Goal: Transaction & Acquisition: Purchase product/service

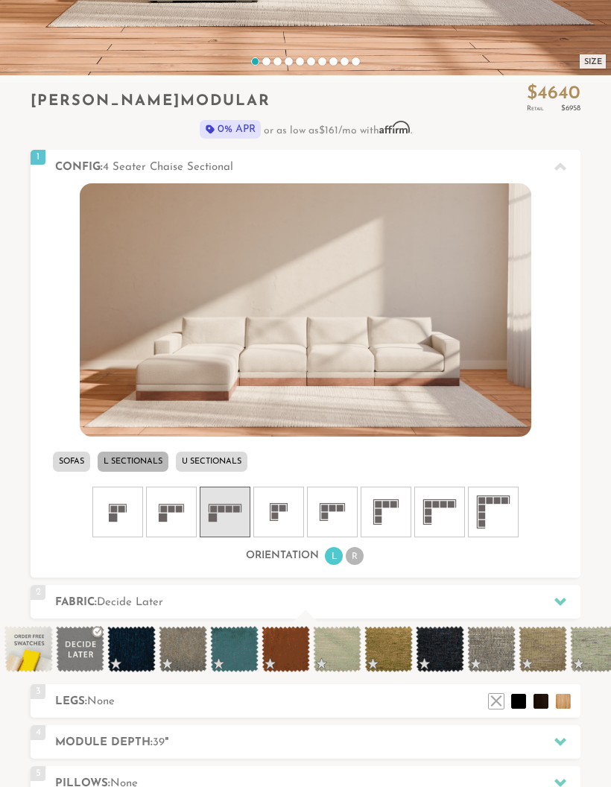
scroll to position [362, 0]
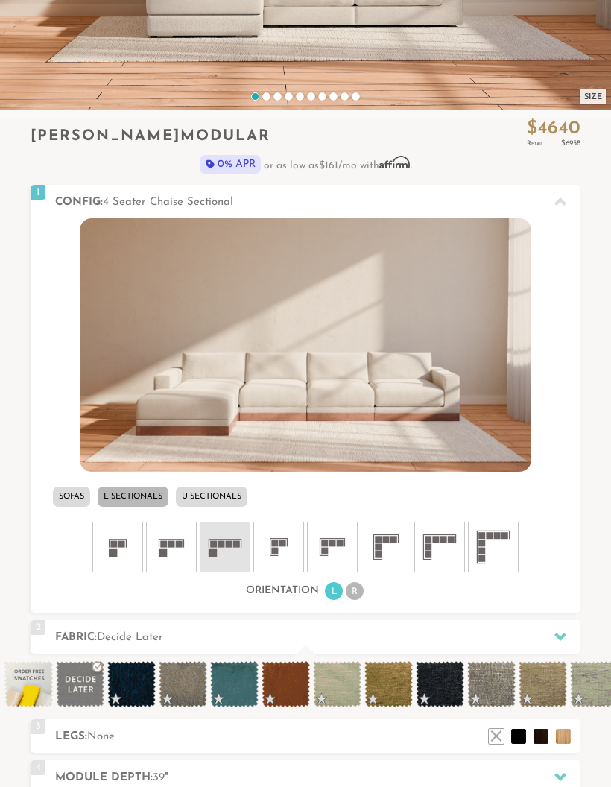
scroll to position [441, 0]
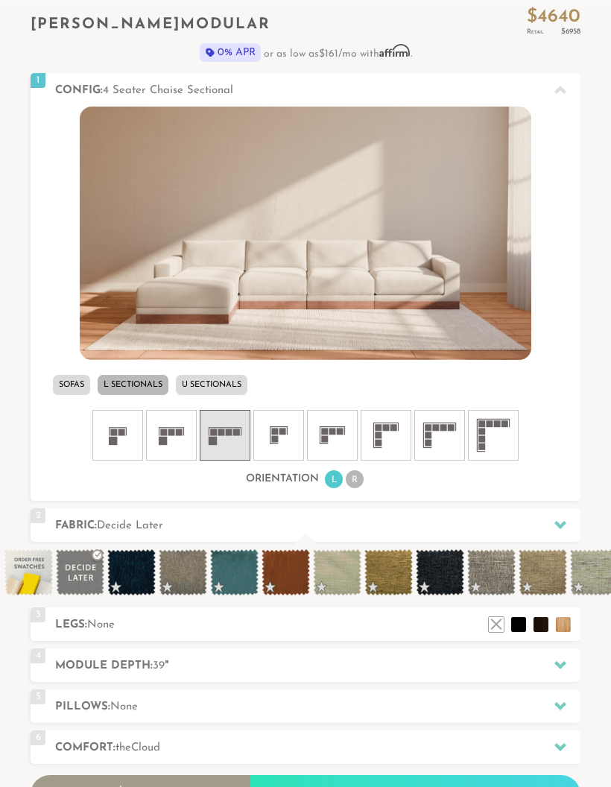
click at [356, 487] on li "R" at bounding box center [355, 480] width 18 height 18
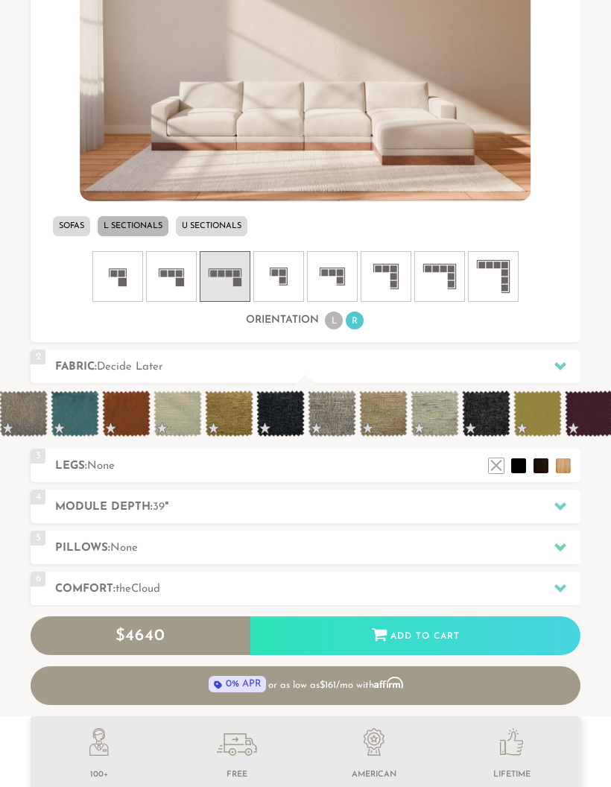
scroll to position [0, 159]
click at [430, 373] on h2 "Fabric: Decide Later" at bounding box center [318, 367] width 526 height 17
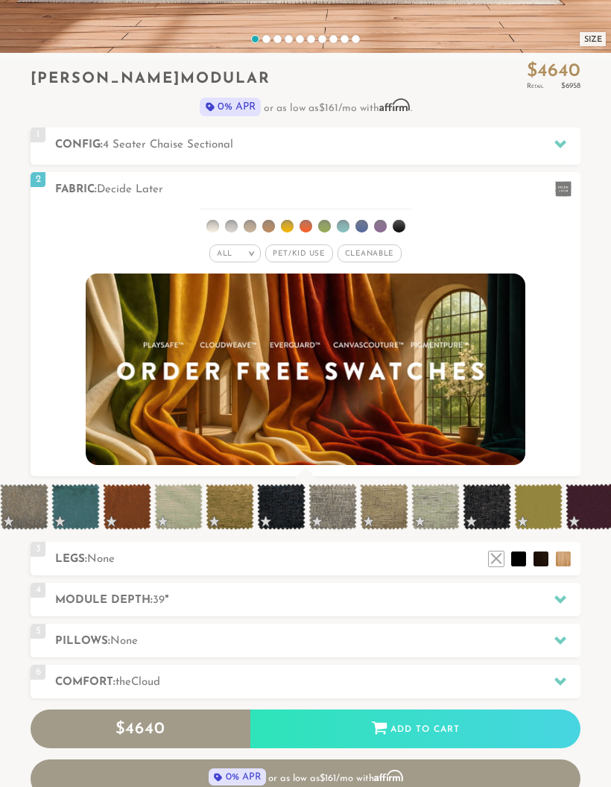
scroll to position [385, 0]
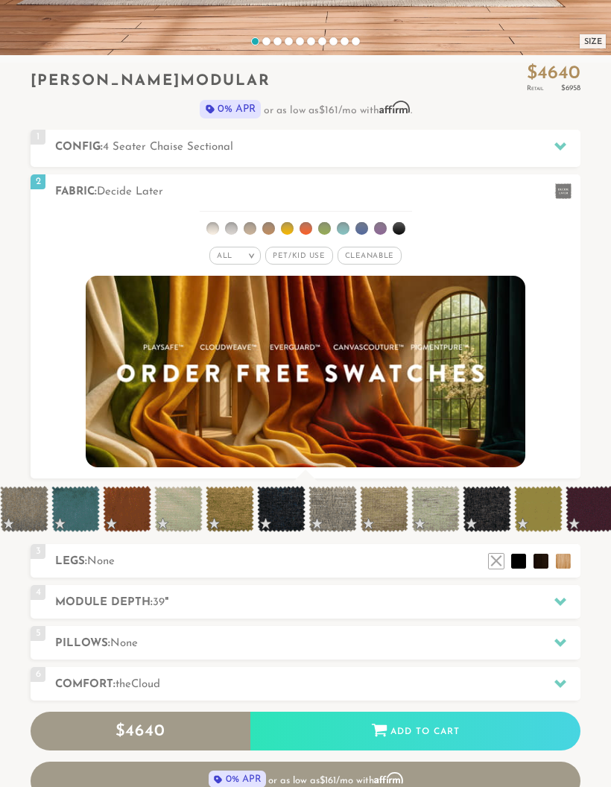
click at [306, 258] on span "Pet/Kid Use x" at bounding box center [298, 256] width 67 height 18
click at [378, 257] on span "Cleanable x" at bounding box center [375, 256] width 64 height 18
click at [233, 251] on div "All >" at bounding box center [224, 256] width 51 height 18
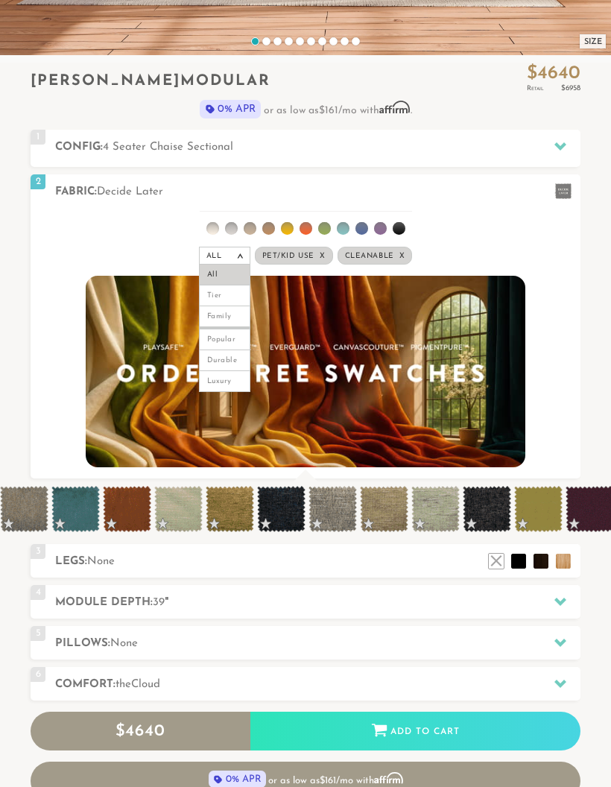
click at [227, 392] on img at bounding box center [306, 372] width 440 height 192
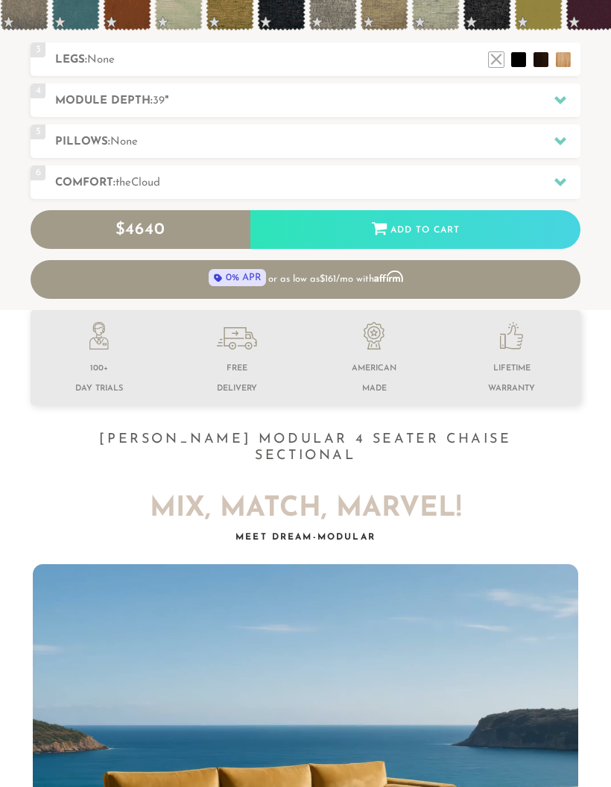
scroll to position [886, 0]
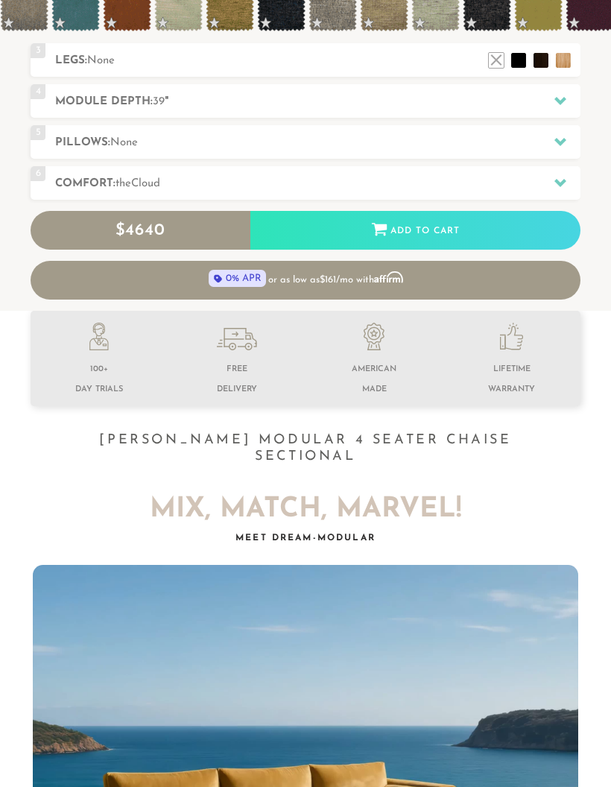
click at [558, 106] on div at bounding box center [560, 101] width 31 height 31
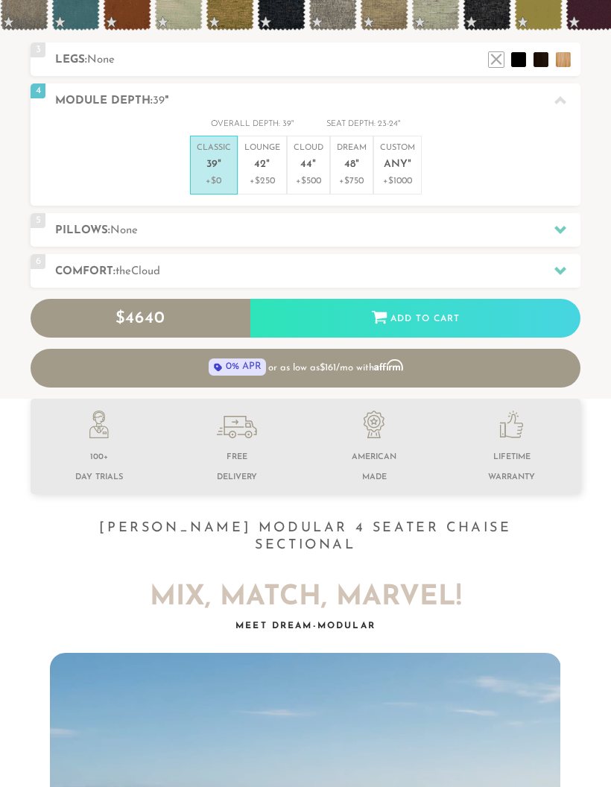
scroll to position [614, 0]
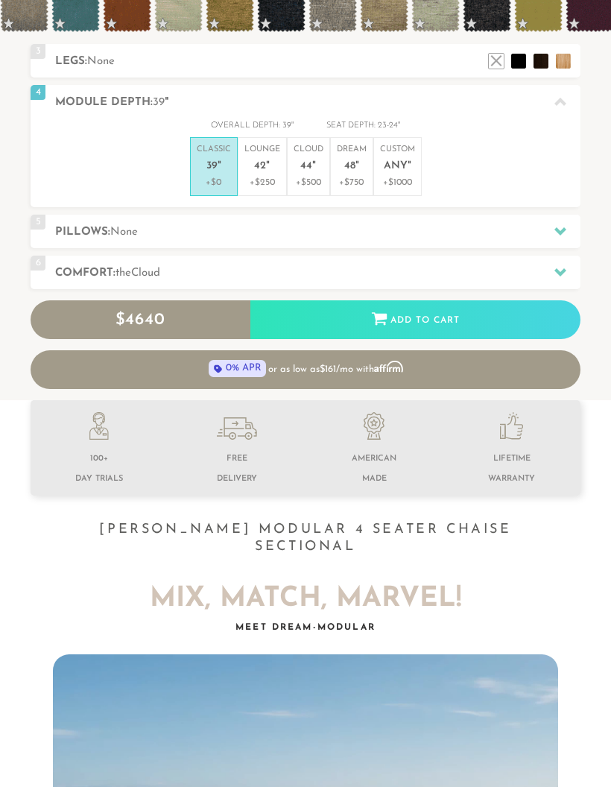
click at [315, 162] on em """ at bounding box center [314, 166] width 4 height 13
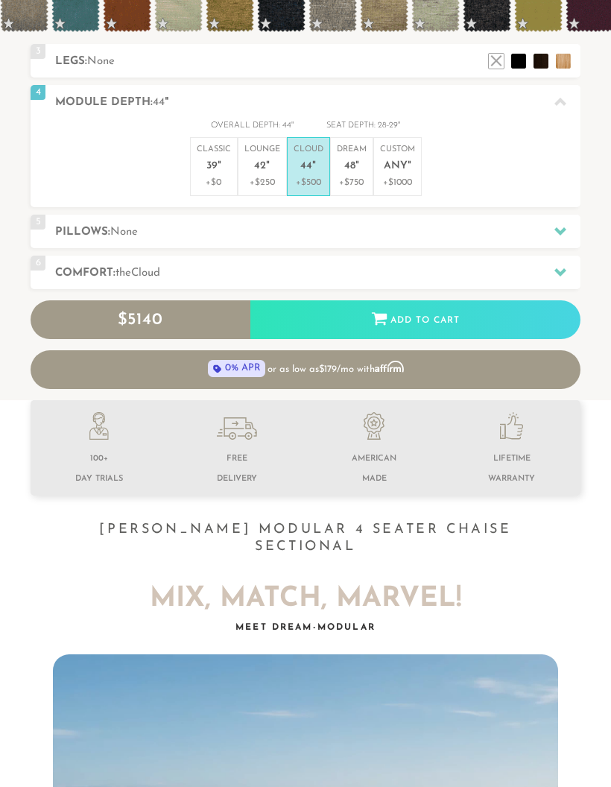
click at [550, 276] on div at bounding box center [560, 272] width 31 height 31
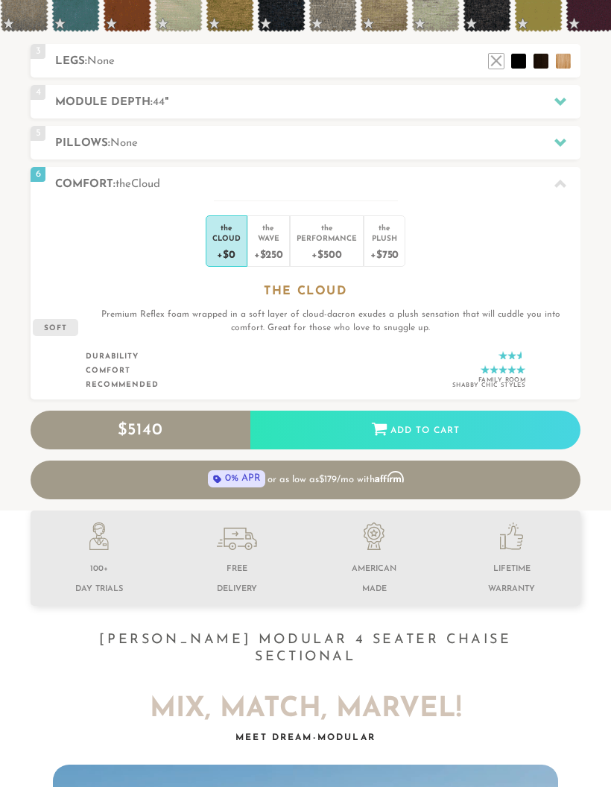
scroll to position [1, 1]
click at [397, 253] on div "+$750" at bounding box center [385, 254] width 28 height 22
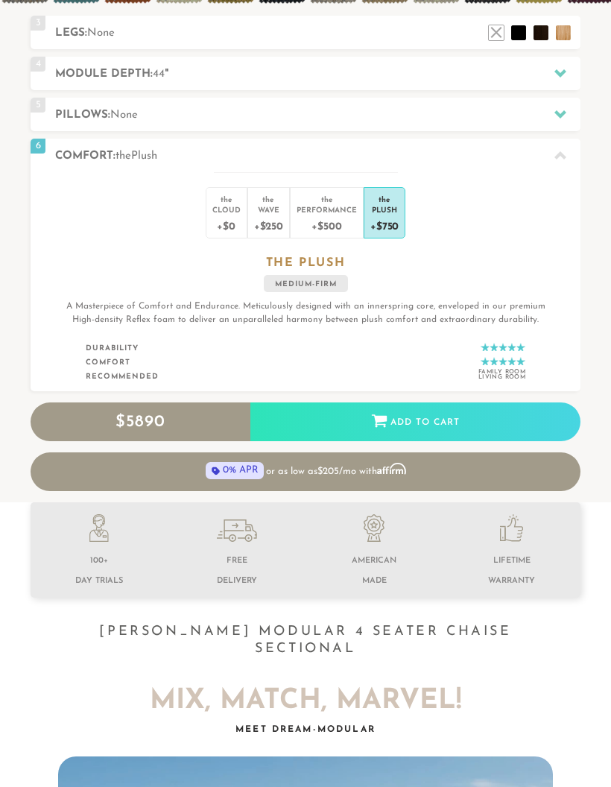
scroll to position [643, 0]
click at [224, 216] on div "+$0" at bounding box center [227, 226] width 28 height 22
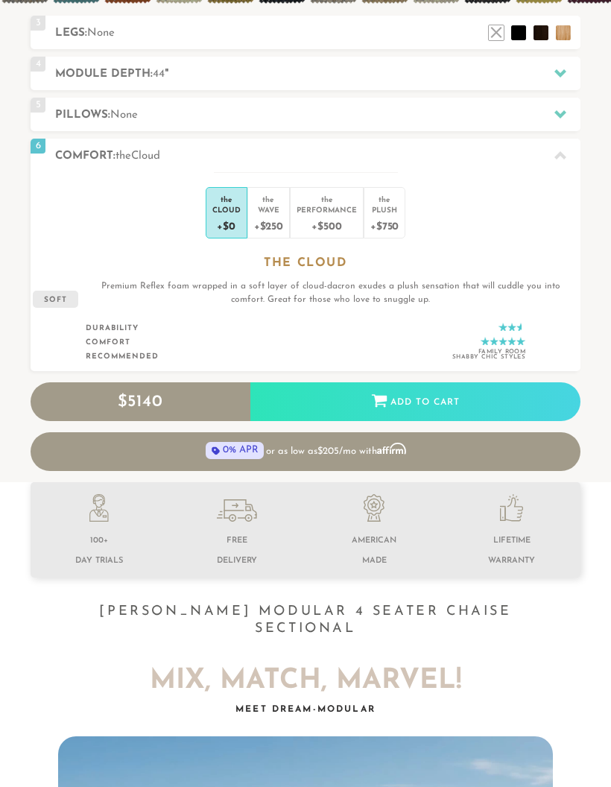
scroll to position [14122, 611]
click at [268, 221] on div "+$250" at bounding box center [268, 226] width 29 height 22
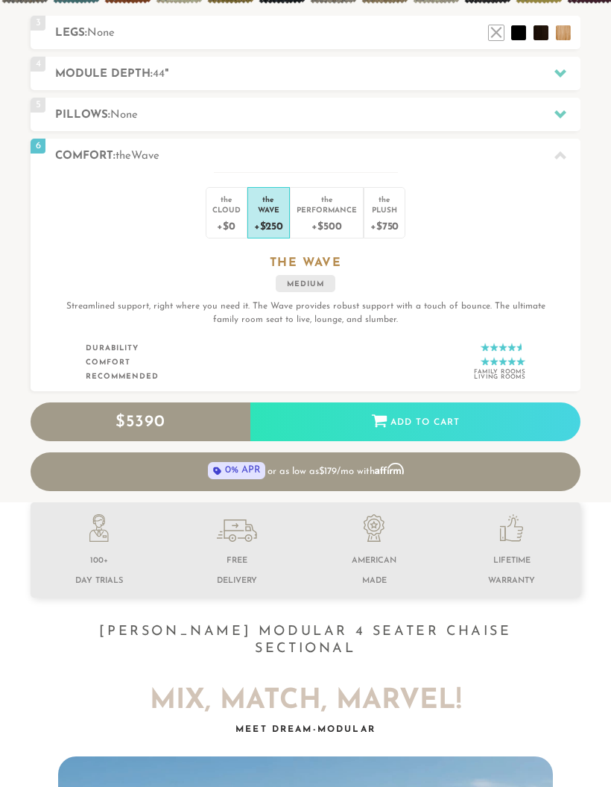
scroll to position [14142, 611]
click at [321, 216] on div "+$500" at bounding box center [327, 226] width 60 height 22
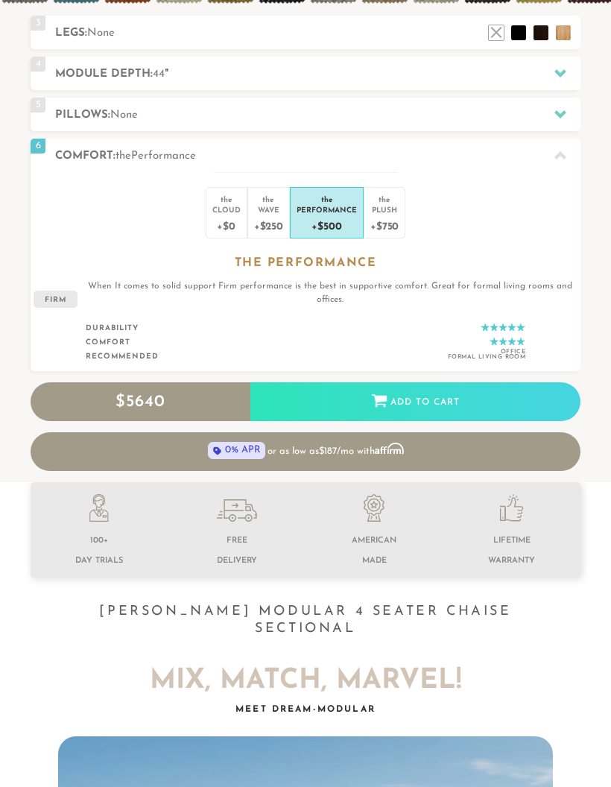
scroll to position [14122, 611]
click at [394, 215] on div "+$750" at bounding box center [385, 226] width 28 height 22
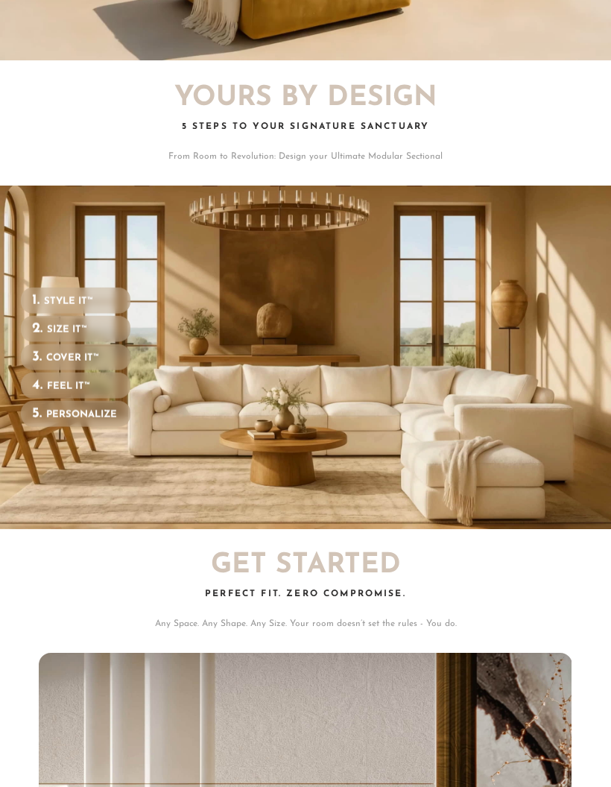
scroll to position [0, 0]
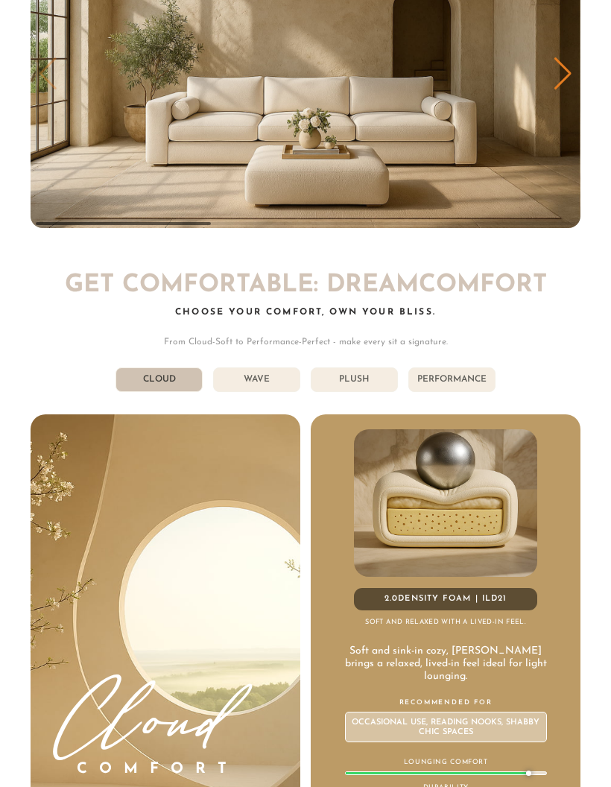
click at [468, 368] on li "Performance" at bounding box center [452, 380] width 87 height 25
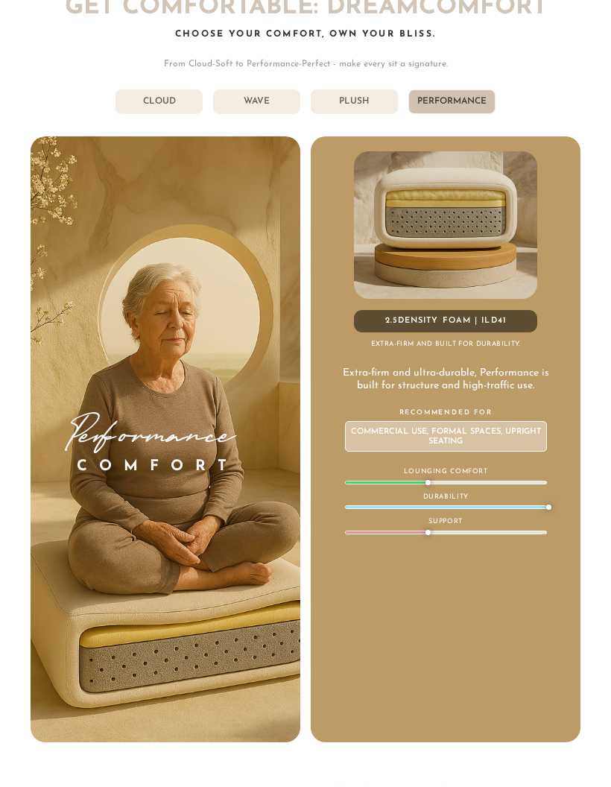
scroll to position [6117, 0]
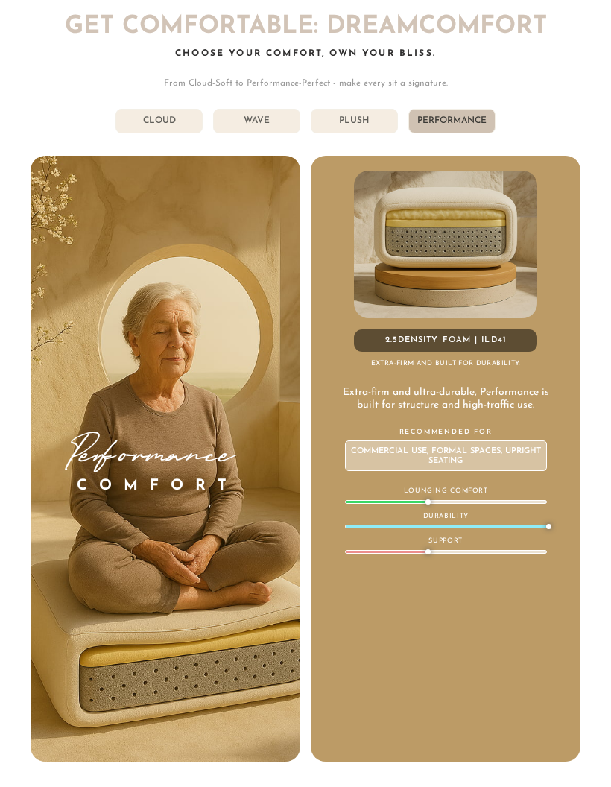
click at [368, 109] on li "Plush" at bounding box center [354, 121] width 87 height 25
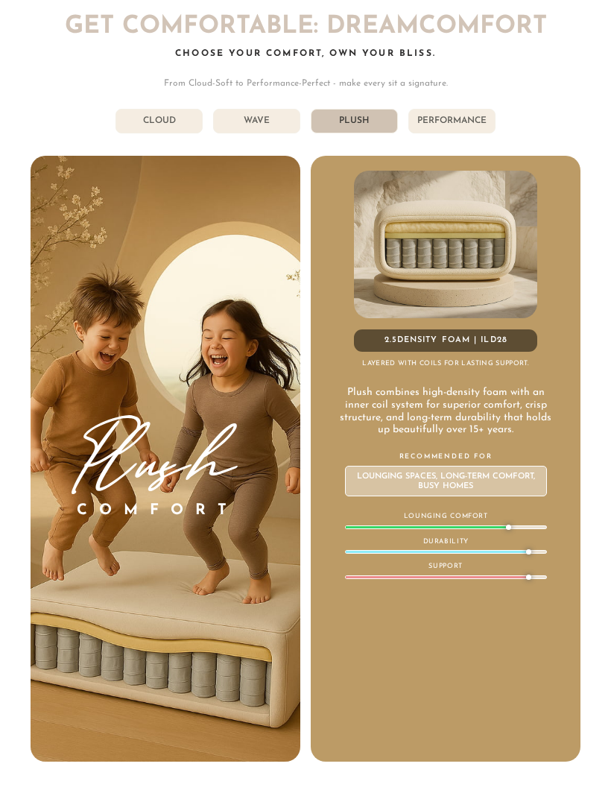
click at [264, 109] on li "Wave" at bounding box center [256, 121] width 87 height 25
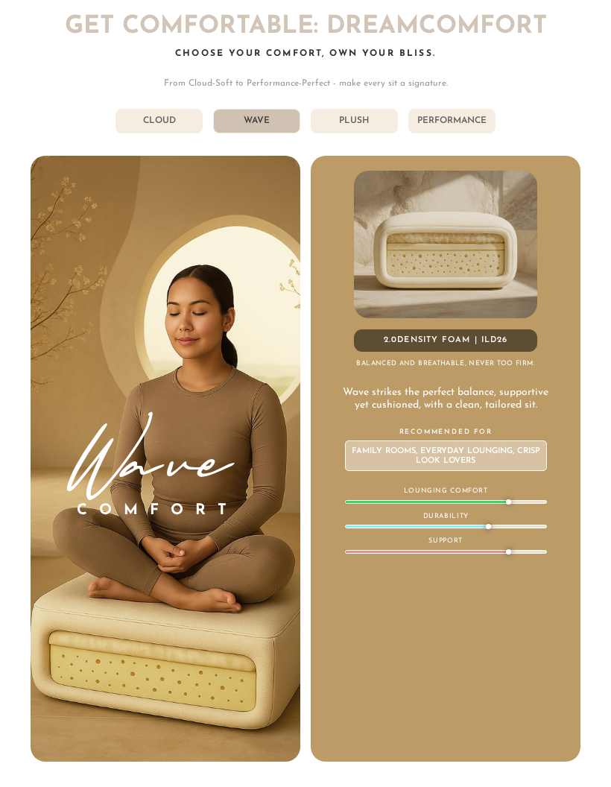
click at [150, 109] on li "Cloud" at bounding box center [159, 121] width 87 height 25
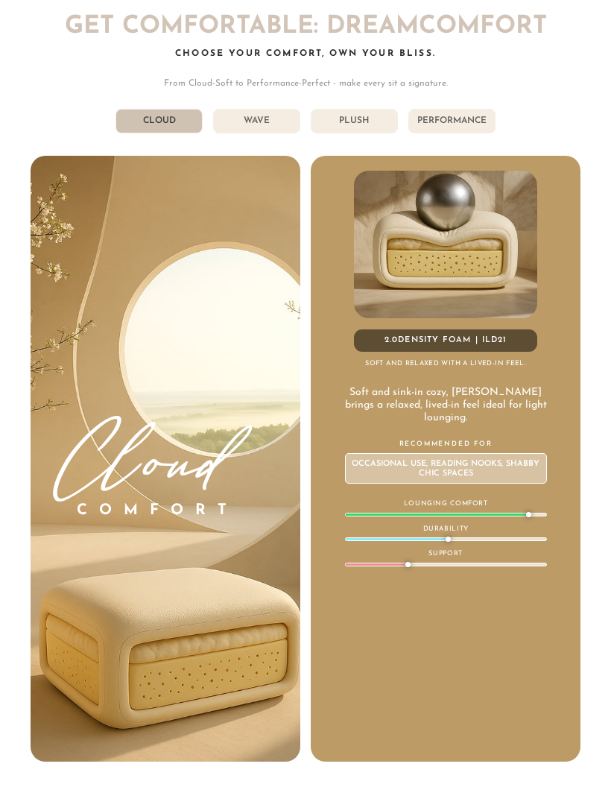
click at [257, 109] on li "Wave" at bounding box center [256, 121] width 87 height 25
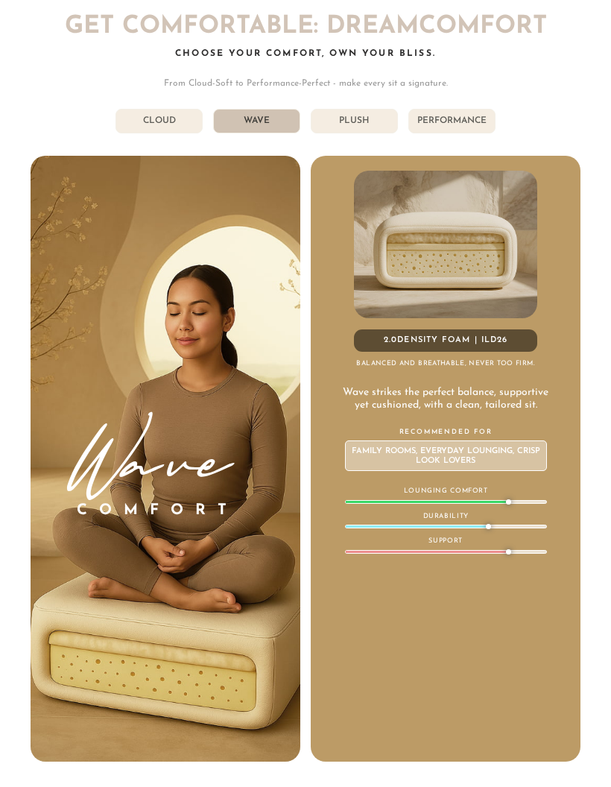
click at [362, 109] on li "Plush" at bounding box center [354, 121] width 87 height 25
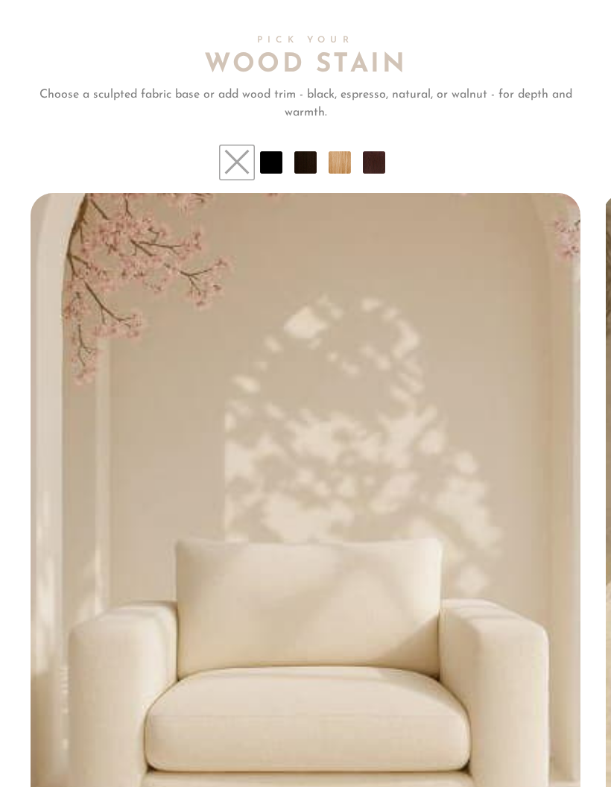
scroll to position [9081, 0]
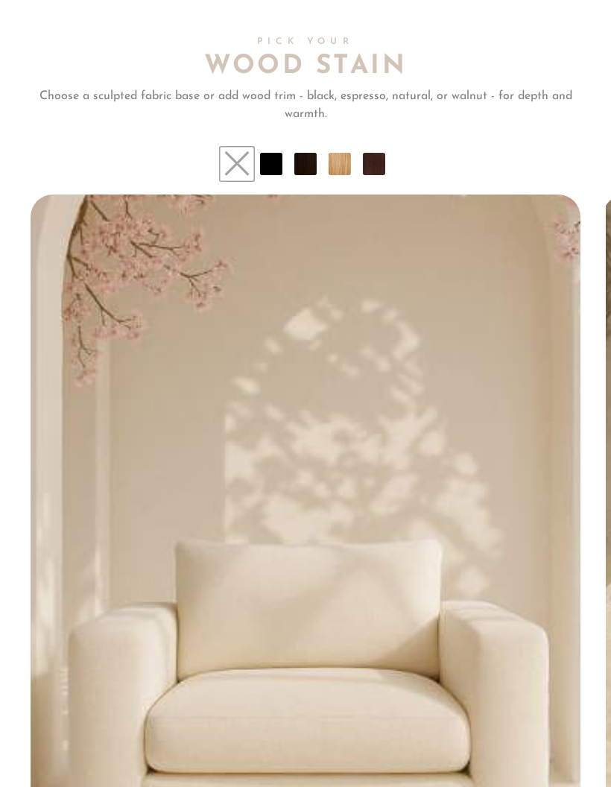
click at [384, 153] on li at bounding box center [374, 164] width 22 height 22
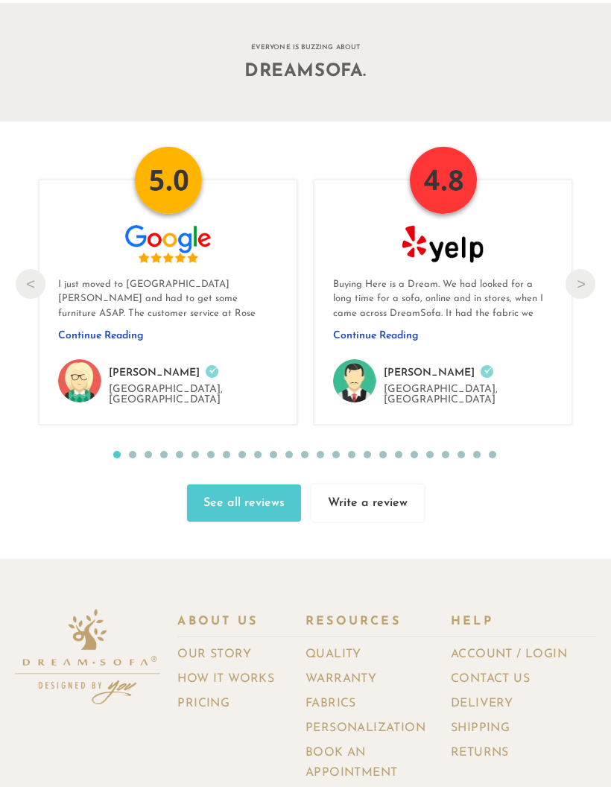
scroll to position [13360, 0]
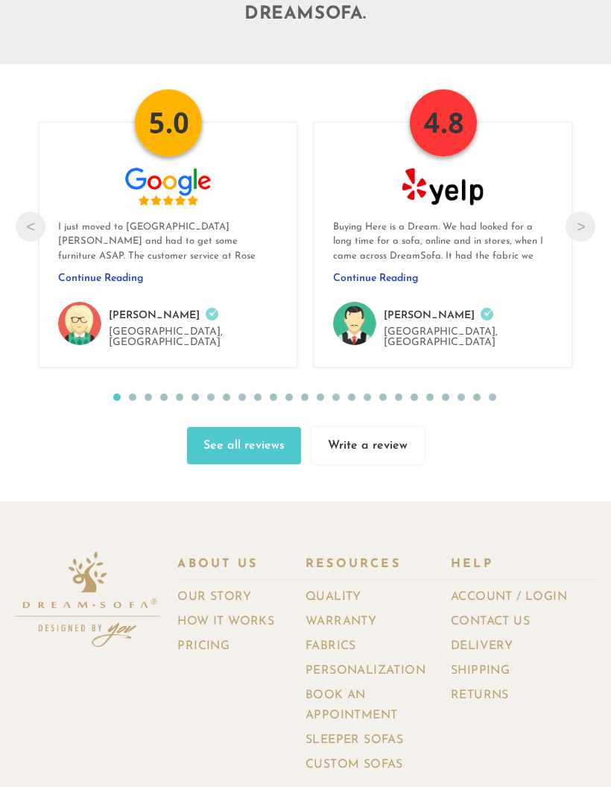
click at [353, 636] on link "Fabrics" at bounding box center [337, 647] width 62 height 22
